Goal: Information Seeking & Learning: Check status

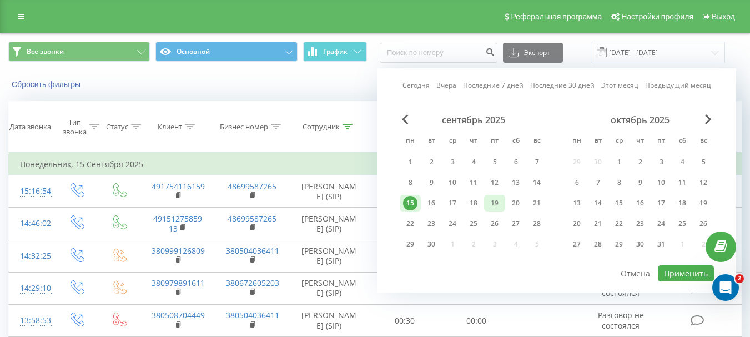
click at [494, 203] on div "19" at bounding box center [494, 203] width 14 height 14
click at [666, 269] on button "Применить" at bounding box center [685, 273] width 56 height 16
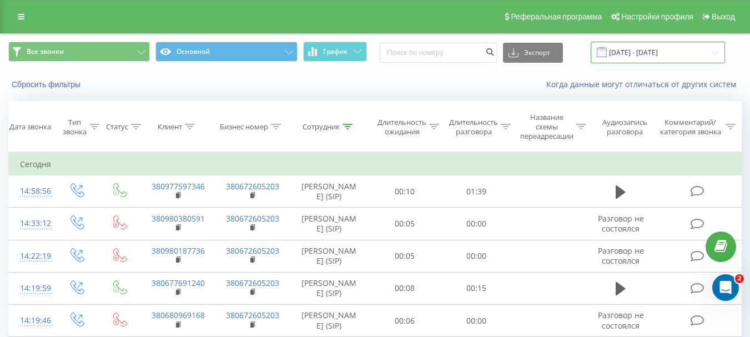
click at [670, 52] on input "[DATE] - [DATE]" at bounding box center [657, 53] width 134 height 22
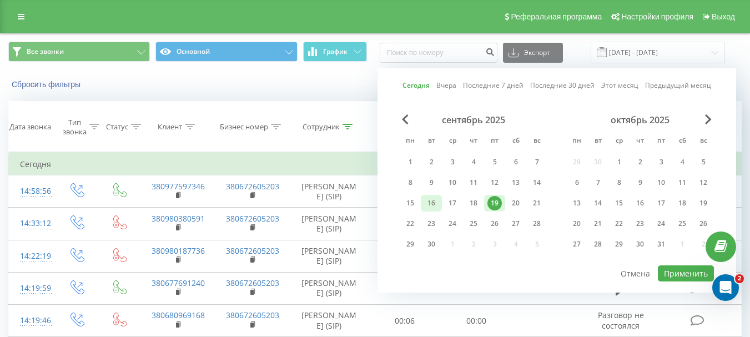
click at [429, 205] on div "16" at bounding box center [431, 203] width 14 height 14
click at [664, 273] on button "Применить" at bounding box center [685, 273] width 56 height 16
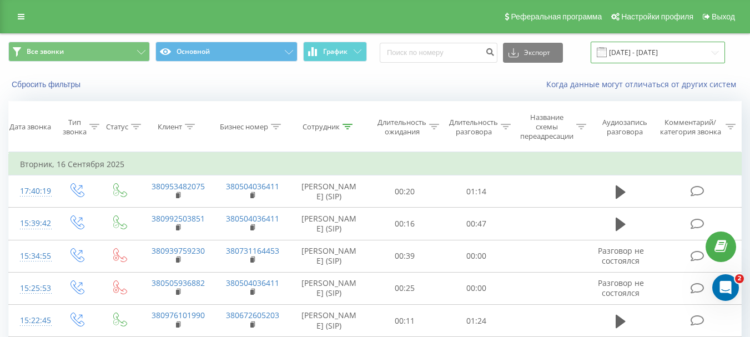
click at [617, 54] on input "[DATE] - [DATE]" at bounding box center [657, 53] width 134 height 22
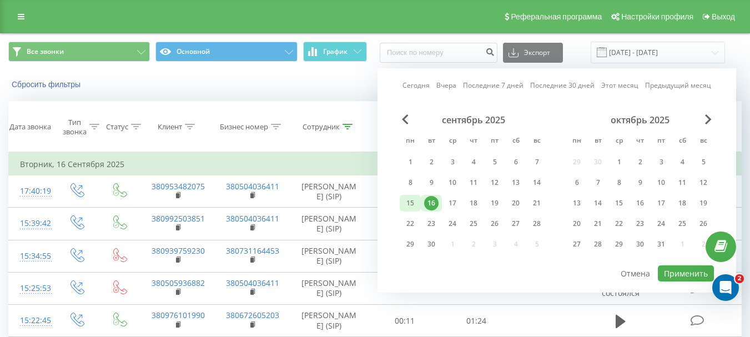
click at [412, 202] on div "15" at bounding box center [410, 203] width 14 height 14
click at [672, 270] on button "Применить" at bounding box center [685, 273] width 56 height 16
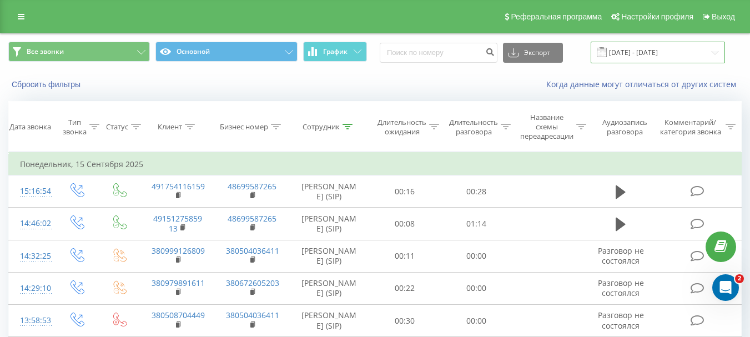
click at [621, 57] on input "[DATE] - [DATE]" at bounding box center [657, 53] width 134 height 22
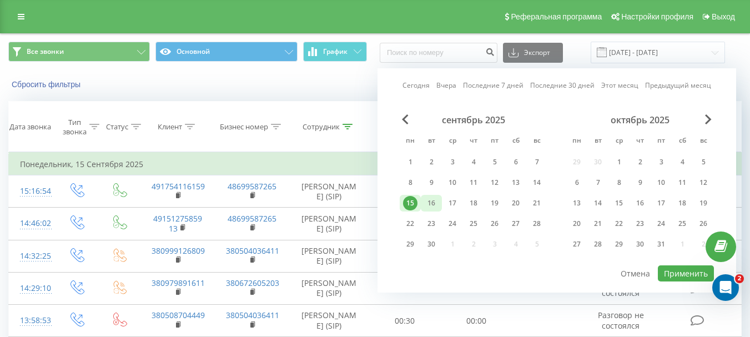
click at [433, 201] on div "16" at bounding box center [431, 203] width 14 height 14
click at [673, 274] on button "Применить" at bounding box center [685, 273] width 56 height 16
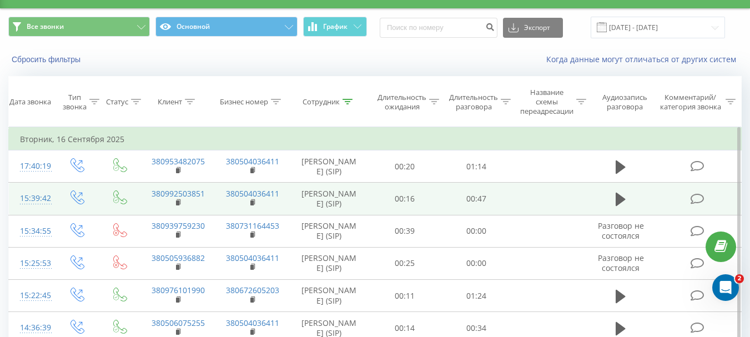
scroll to position [20, 0]
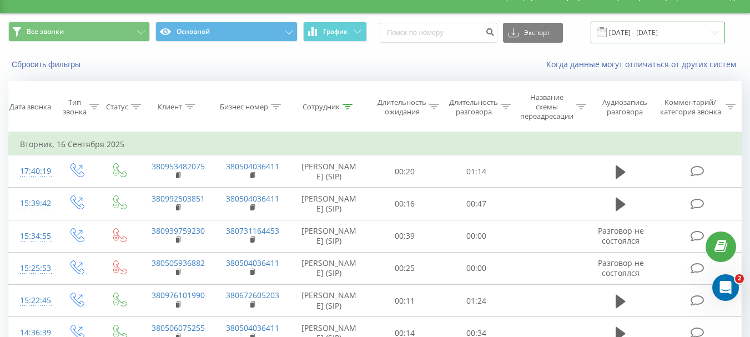
click at [680, 33] on input "[DATE] - [DATE]" at bounding box center [657, 33] width 134 height 22
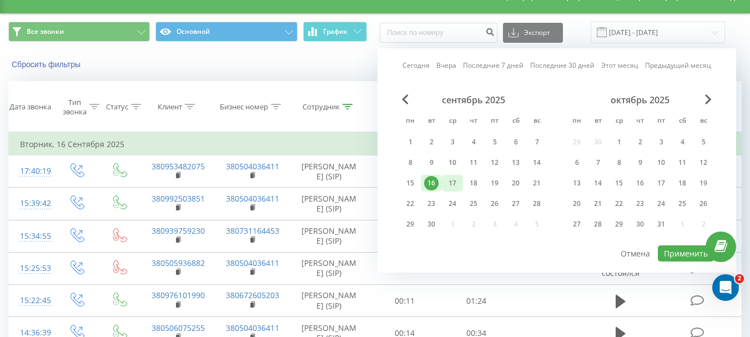
click at [456, 181] on div "17" at bounding box center [452, 183] width 14 height 14
click at [666, 252] on button "Применить" at bounding box center [685, 253] width 56 height 16
type input "[DATE] - [DATE]"
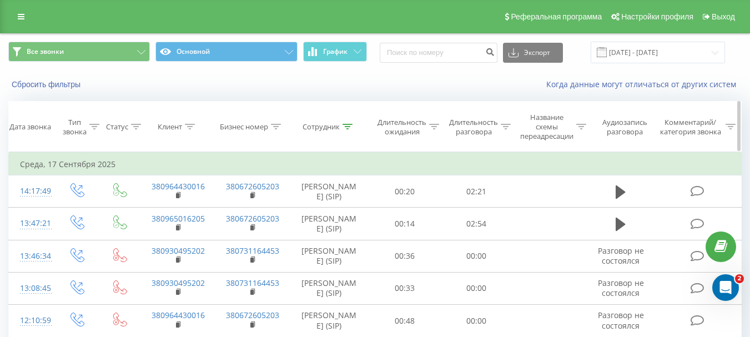
click at [278, 124] on icon at bounding box center [276, 127] width 10 height 6
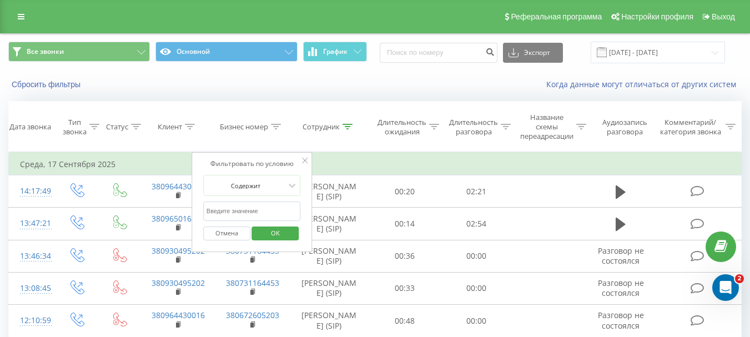
click at [263, 209] on input "text" at bounding box center [252, 210] width 98 height 19
click button "OK" at bounding box center [275, 233] width 47 height 14
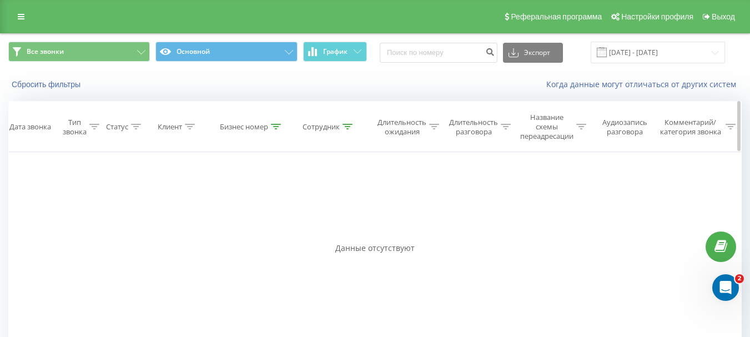
click at [276, 125] on icon at bounding box center [276, 127] width 10 height 6
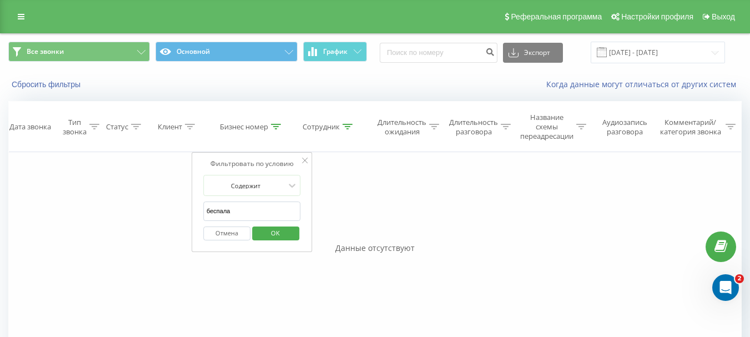
click at [262, 210] on input "беспала" at bounding box center [252, 210] width 98 height 19
type input "б"
type input "[PERSON_NAME]"
click button "OK" at bounding box center [275, 233] width 47 height 14
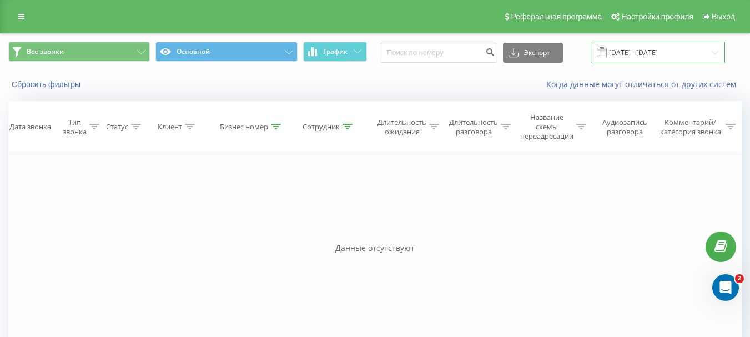
click at [688, 52] on input "[DATE] - [DATE]" at bounding box center [657, 53] width 134 height 22
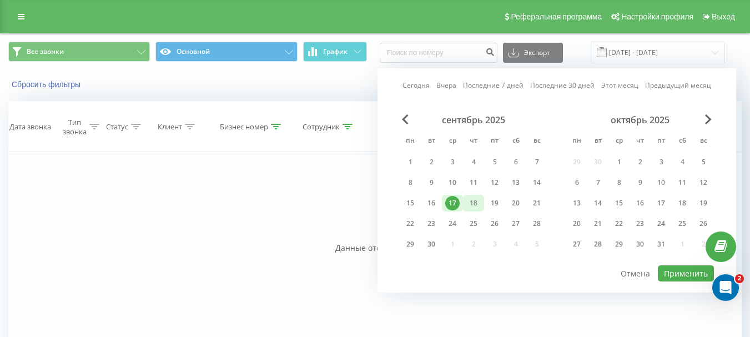
click at [473, 202] on div "18" at bounding box center [473, 203] width 14 height 14
click at [672, 272] on button "Применить" at bounding box center [685, 273] width 56 height 16
type input "[DATE] - [DATE]"
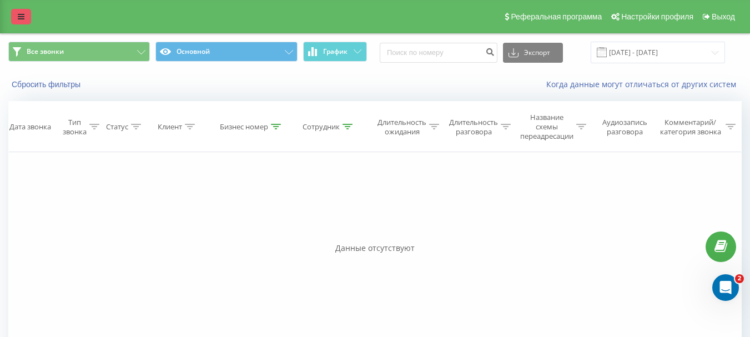
click at [23, 18] on icon at bounding box center [21, 17] width 7 height 8
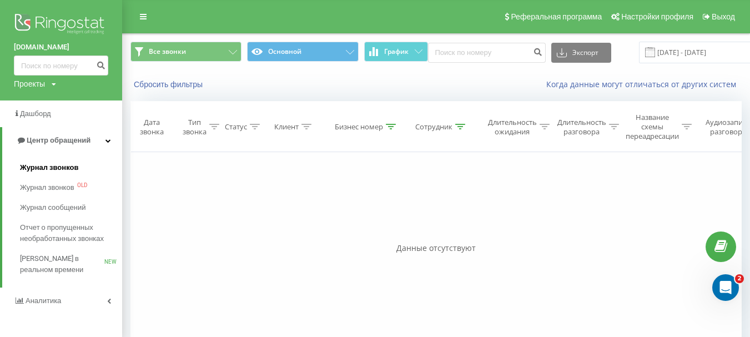
click at [30, 167] on span "Журнал звонков" at bounding box center [49, 167] width 58 height 11
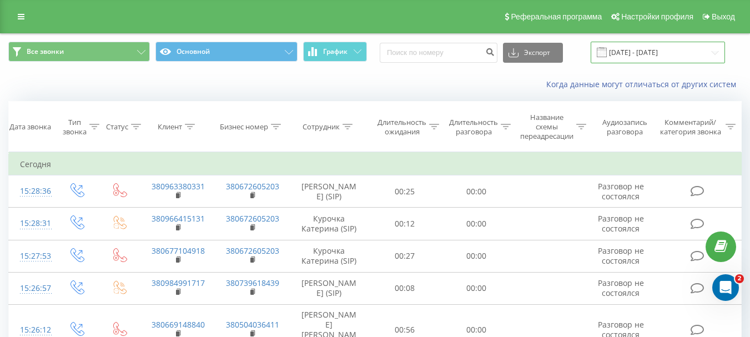
click at [635, 60] on input "19.08.2025 - 19.09.2025" at bounding box center [657, 53] width 134 height 22
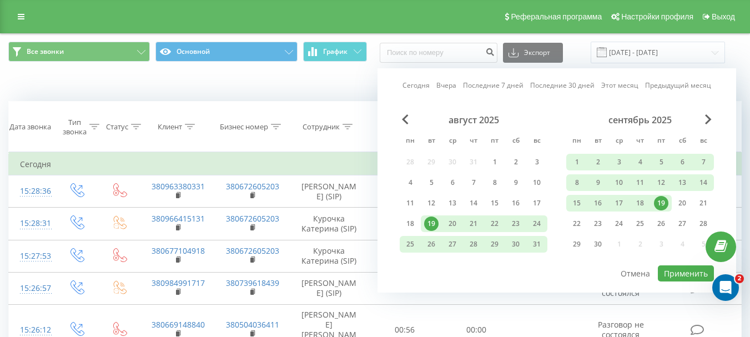
click at [657, 203] on div "19" at bounding box center [661, 203] width 14 height 14
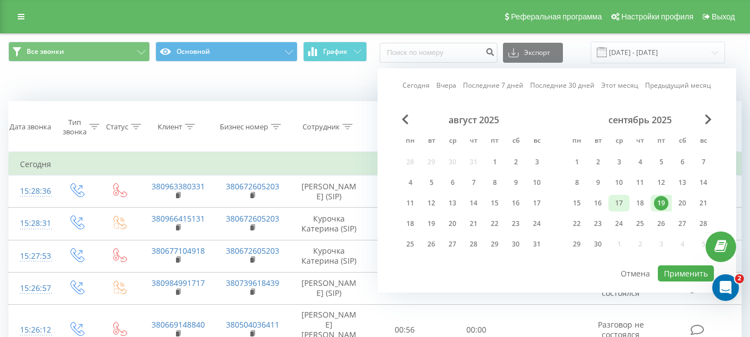
click at [622, 205] on div "17" at bounding box center [618, 203] width 14 height 14
click at [620, 201] on div "17" at bounding box center [618, 203] width 14 height 14
click at [685, 276] on button "Применить" at bounding box center [685, 273] width 56 height 16
type input "[DATE] - [DATE]"
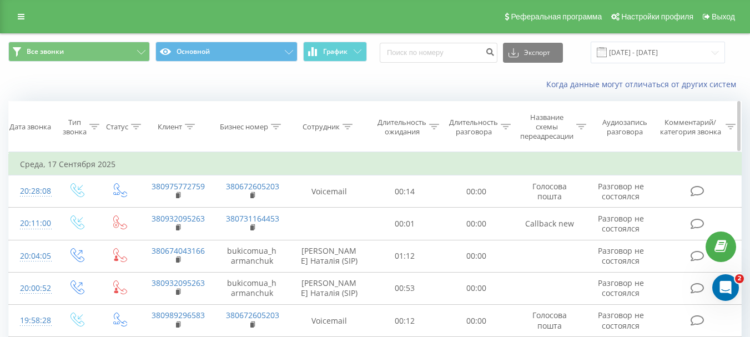
click at [349, 125] on icon at bounding box center [347, 127] width 10 height 6
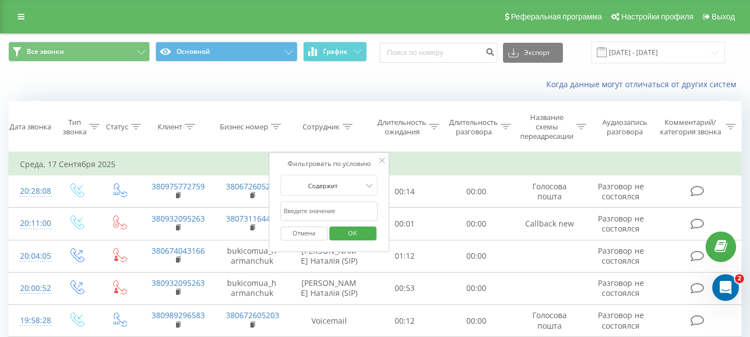
click at [318, 210] on input "text" at bounding box center [329, 210] width 98 height 19
type input "[PERSON_NAME]"
click button "OK" at bounding box center [352, 233] width 47 height 14
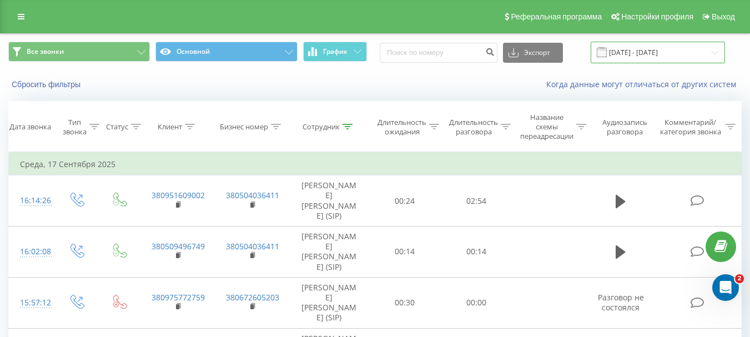
click at [634, 62] on input "[DATE] - [DATE]" at bounding box center [657, 53] width 134 height 22
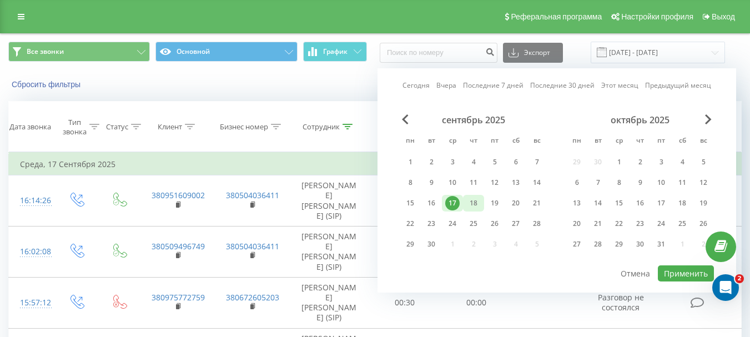
click at [473, 205] on div "18" at bounding box center [473, 203] width 14 height 14
click at [666, 271] on button "Применить" at bounding box center [685, 273] width 56 height 16
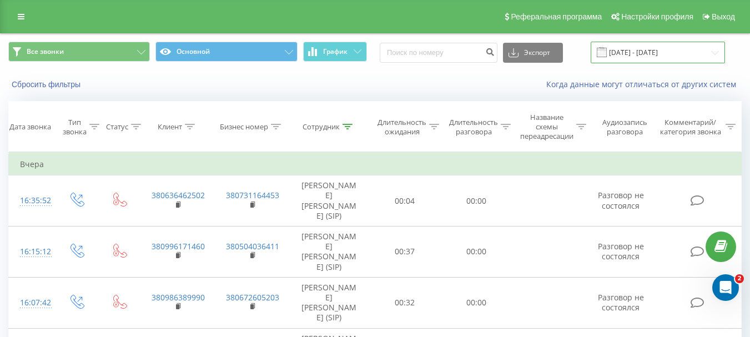
click at [663, 46] on input "[DATE] - [DATE]" at bounding box center [657, 53] width 134 height 22
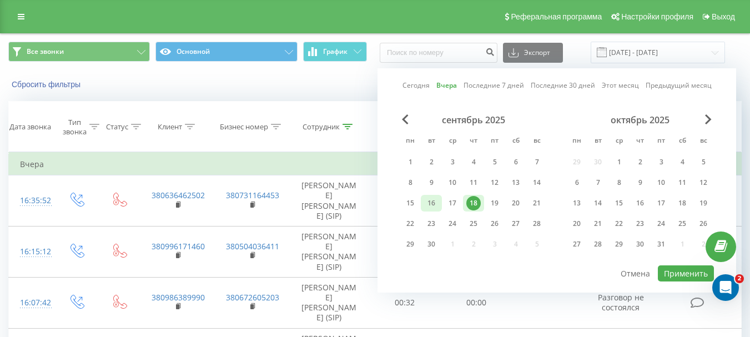
click at [426, 202] on div "16" at bounding box center [431, 203] width 14 height 14
click at [665, 276] on button "Применить" at bounding box center [685, 273] width 56 height 16
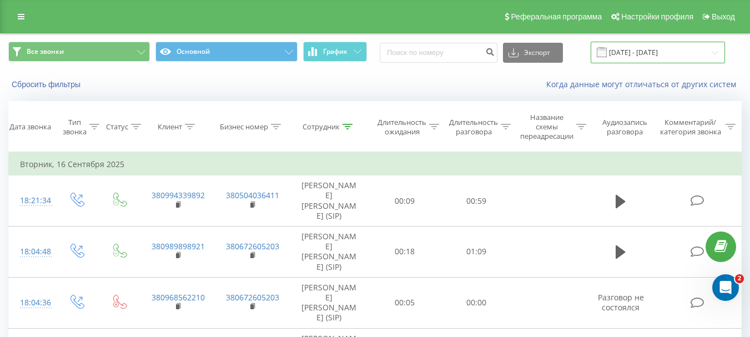
click at [664, 49] on input "[DATE] - [DATE]" at bounding box center [657, 53] width 134 height 22
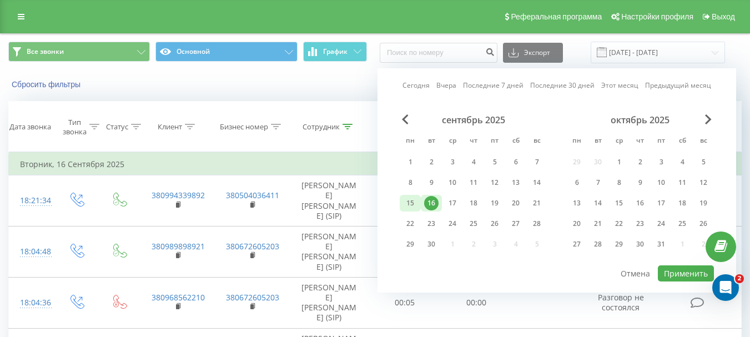
click at [410, 201] on div "15" at bounding box center [410, 203] width 14 height 14
click at [662, 274] on button "Применить" at bounding box center [685, 273] width 56 height 16
type input "[DATE] - [DATE]"
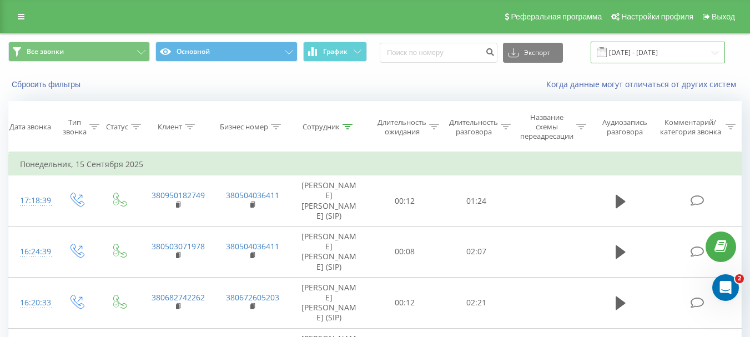
click at [653, 59] on input "[DATE] - [DATE]" at bounding box center [657, 53] width 134 height 22
click at [348, 124] on icon at bounding box center [347, 127] width 10 height 6
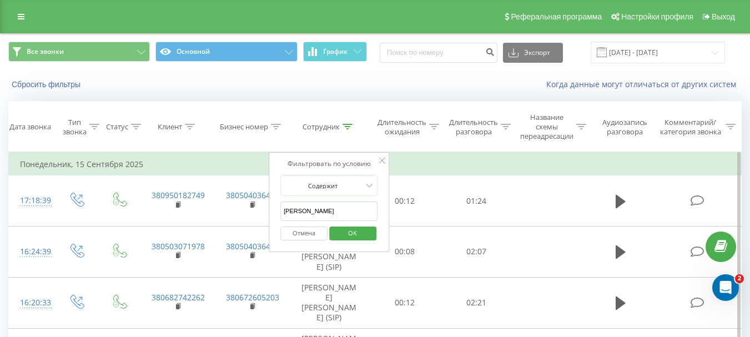
click at [339, 210] on input "[PERSON_NAME]" at bounding box center [329, 210] width 98 height 19
type input "беспала"
click at [358, 232] on span "OK" at bounding box center [352, 232] width 31 height 17
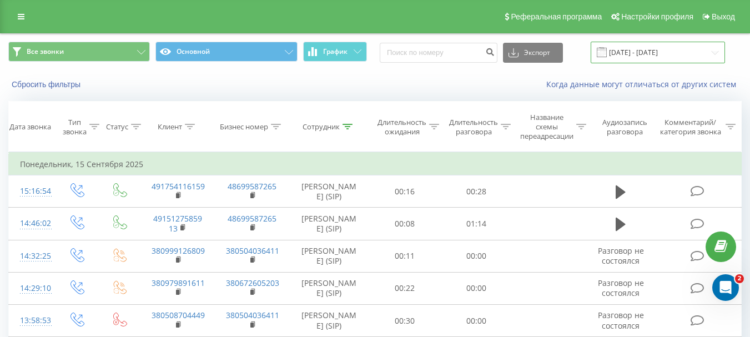
click at [667, 56] on input "[DATE] - [DATE]" at bounding box center [657, 53] width 134 height 22
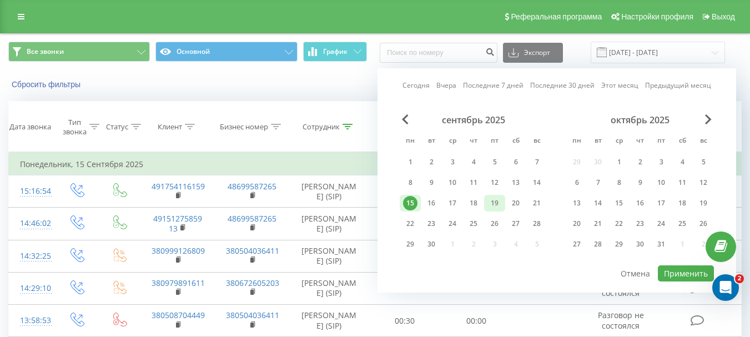
click at [494, 203] on div "19" at bounding box center [494, 203] width 14 height 14
click at [675, 270] on button "Применить" at bounding box center [685, 273] width 56 height 16
type input "[DATE] - [DATE]"
